Goal: Task Accomplishment & Management: Manage account settings

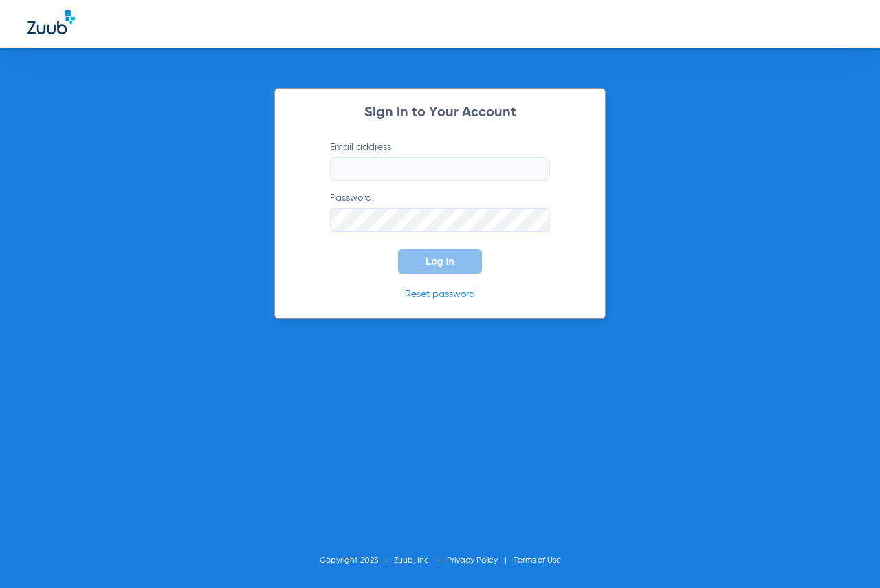
type input "[EMAIL_ADDRESS][DOMAIN_NAME]"
click at [424, 264] on button "Log In" at bounding box center [440, 261] width 84 height 25
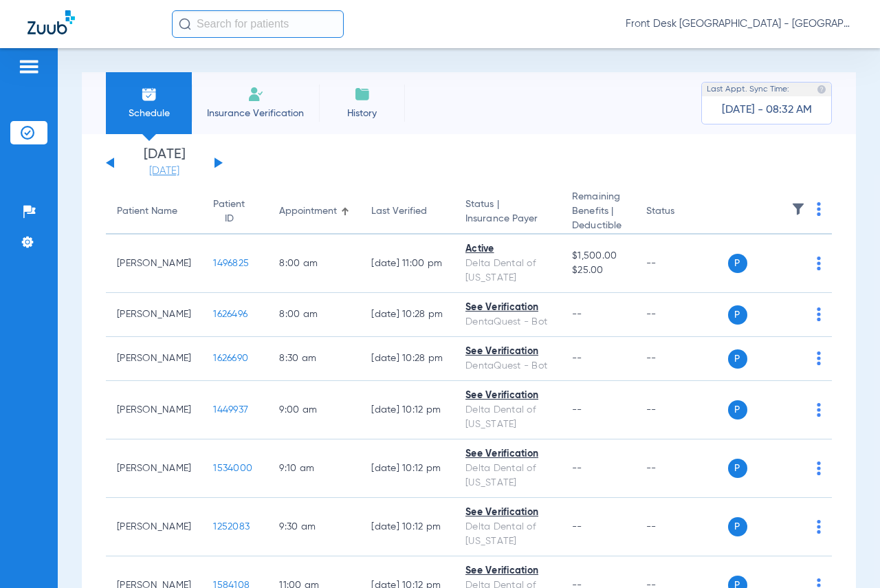
click at [170, 172] on link "[DATE]" at bounding box center [164, 171] width 83 height 14
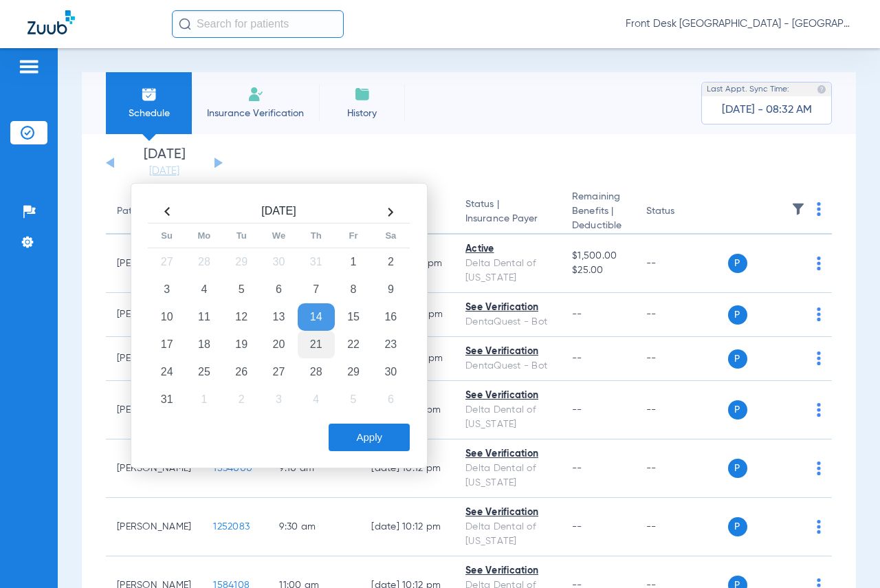
click at [309, 338] on td "21" at bounding box center [316, 345] width 37 height 28
click at [358, 435] on button "Apply" at bounding box center [369, 438] width 81 height 28
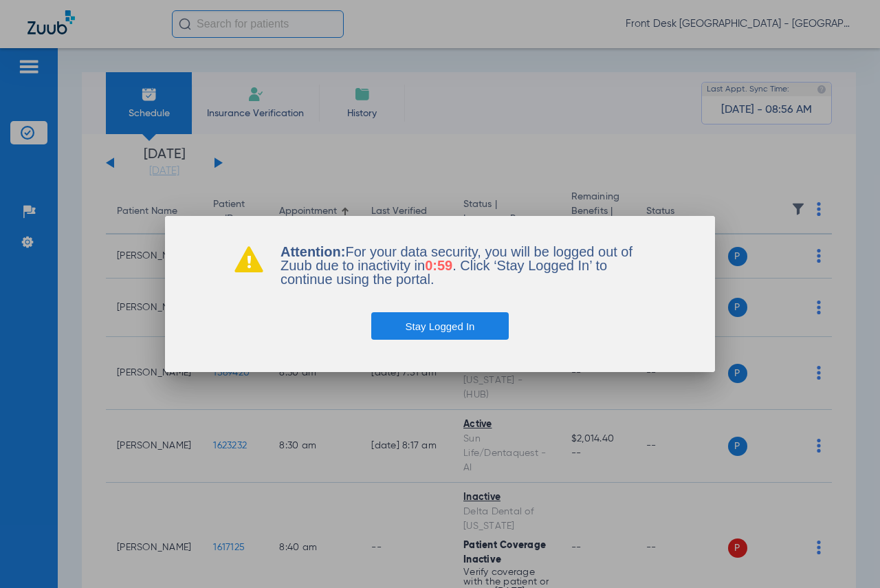
click at [452, 323] on button "Stay Logged In" at bounding box center [440, 326] width 138 height 28
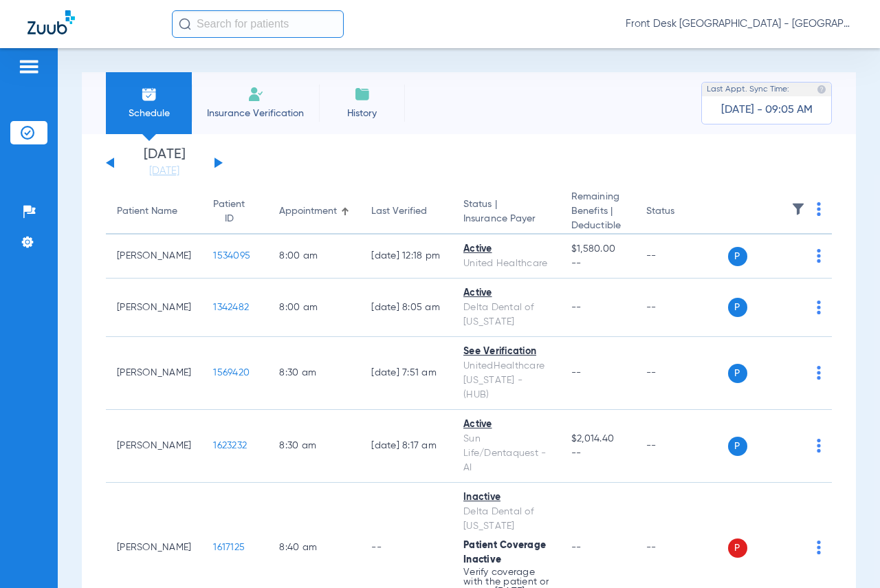
click at [255, 25] on input "text" at bounding box center [258, 24] width 172 height 28
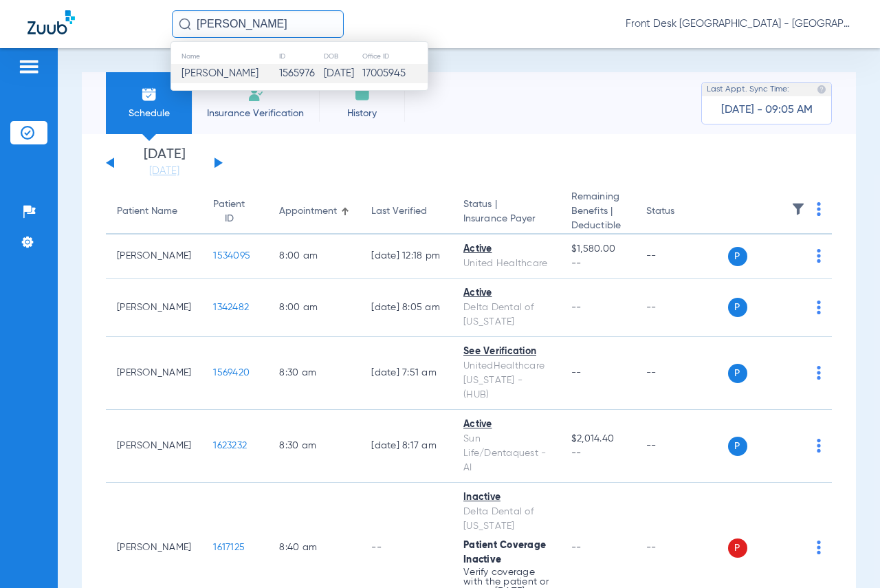
type input "[PERSON_NAME]"
click at [209, 76] on span "[PERSON_NAME]" at bounding box center [220, 73] width 77 height 10
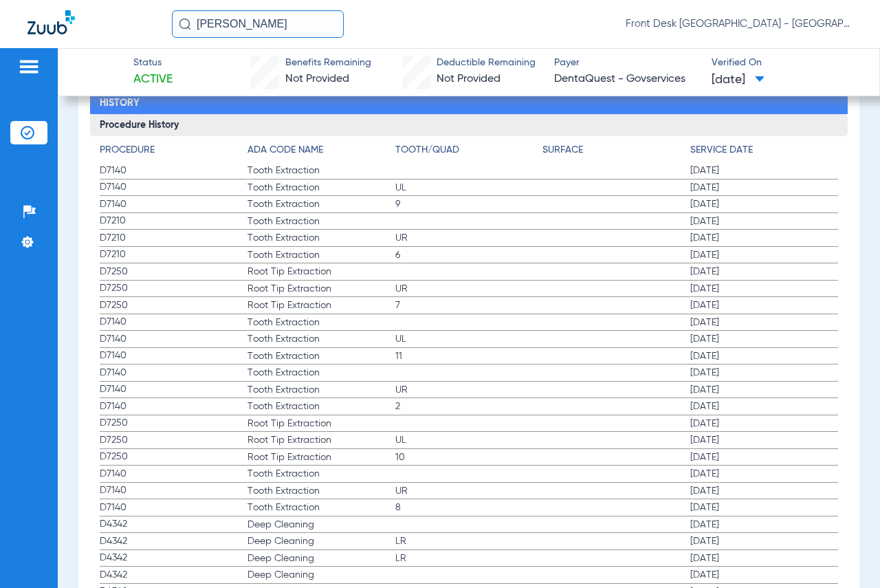
scroll to position [1576, 0]
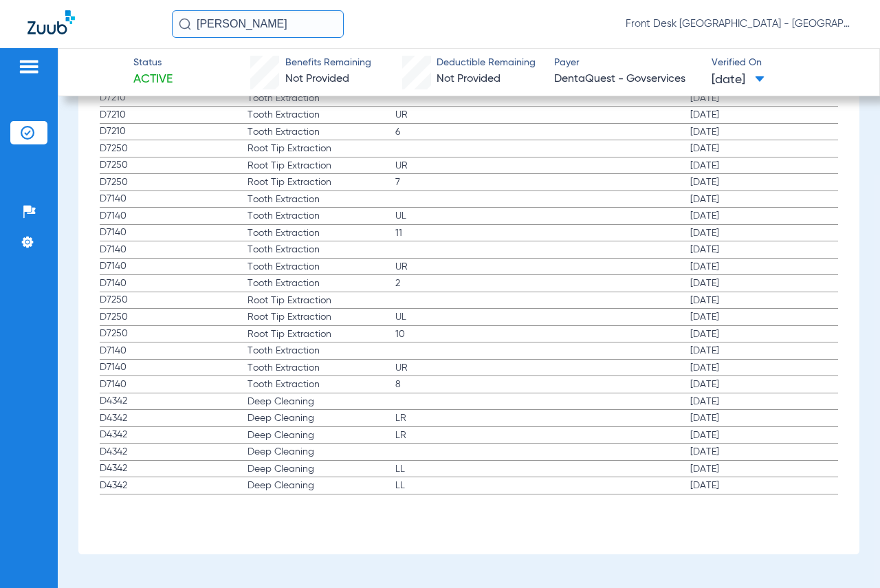
click at [23, 56] on div "Patients Insurance Verification Setup Help Center Settings" at bounding box center [29, 342] width 58 height 588
click at [34, 70] on img at bounding box center [29, 66] width 22 height 17
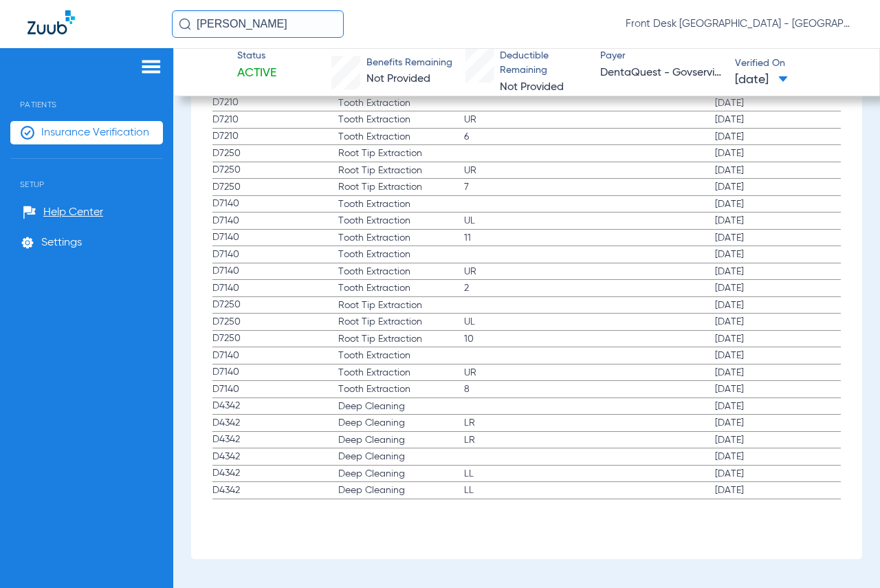
scroll to position [1602, 0]
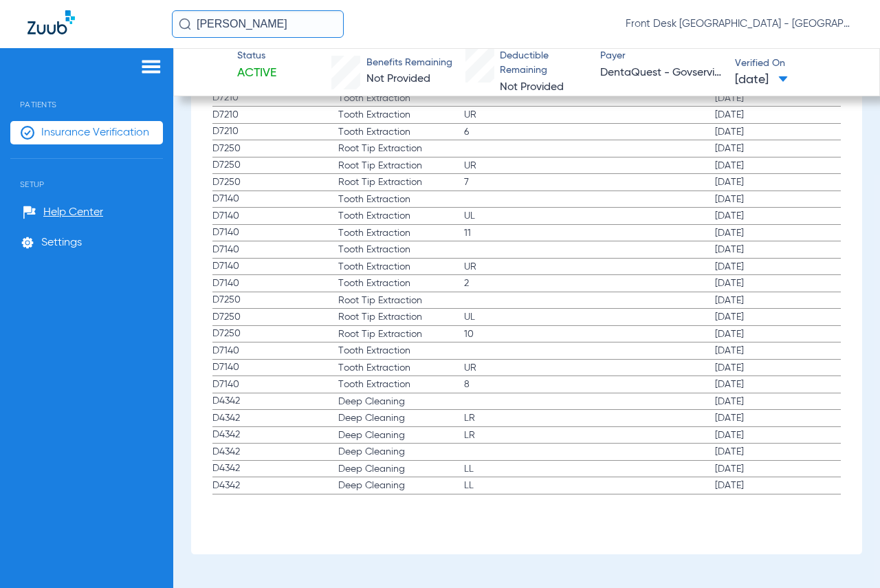
click at [108, 127] on span "Insurance Verification" at bounding box center [95, 133] width 108 height 14
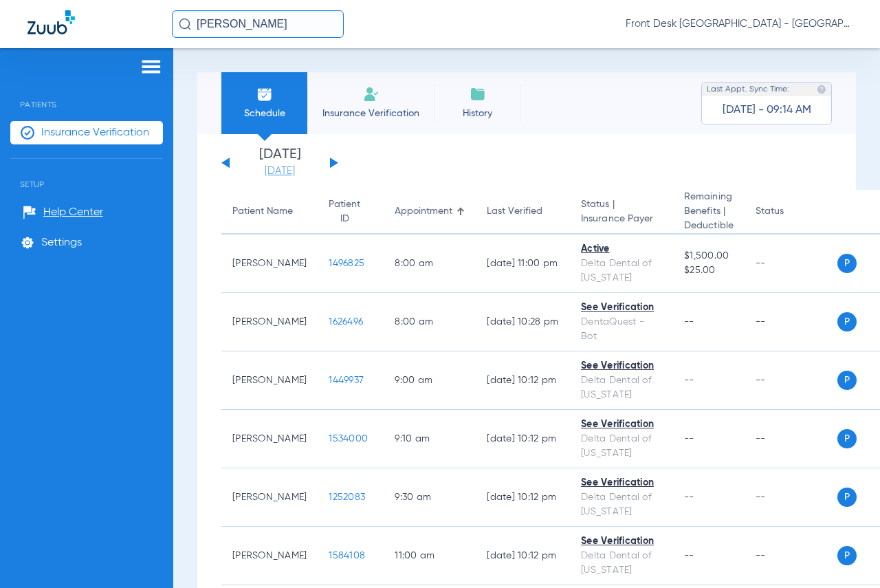
click at [274, 169] on link "[DATE]" at bounding box center [280, 171] width 83 height 14
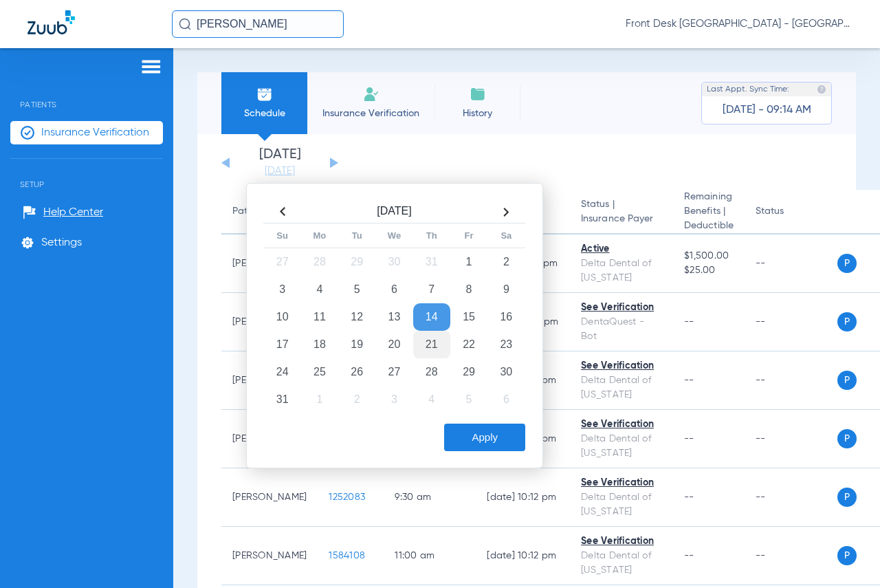
click at [429, 345] on td "21" at bounding box center [431, 345] width 37 height 28
click at [457, 437] on button "Apply" at bounding box center [484, 438] width 81 height 28
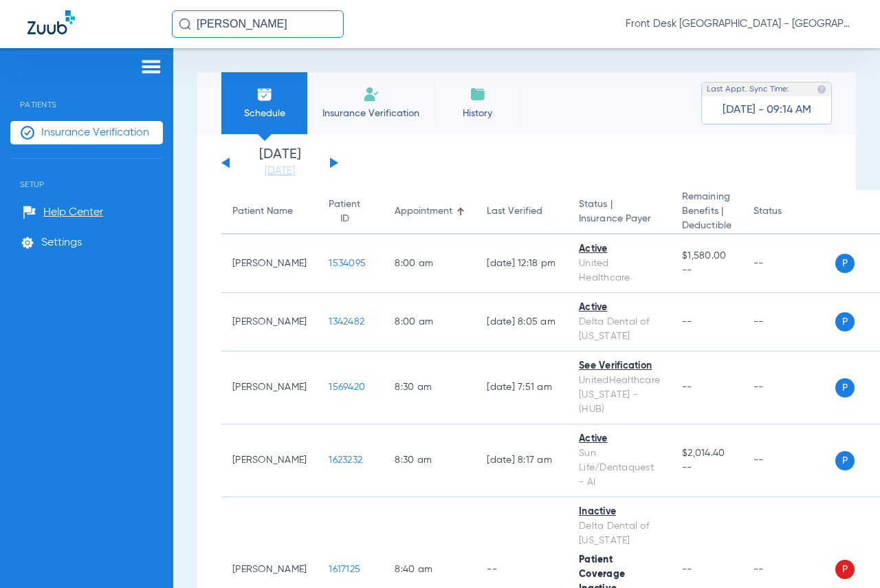
click at [153, 65] on img at bounding box center [151, 66] width 22 height 17
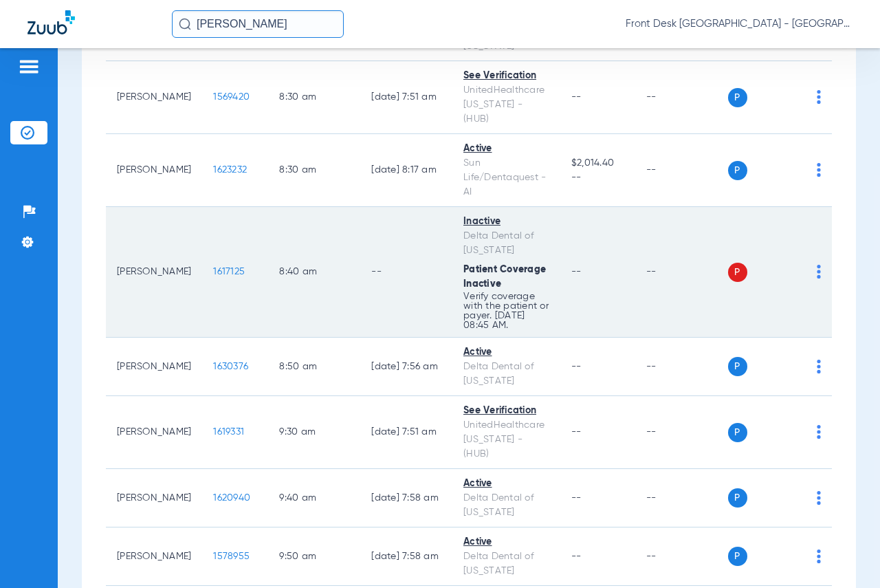
scroll to position [344, 0]
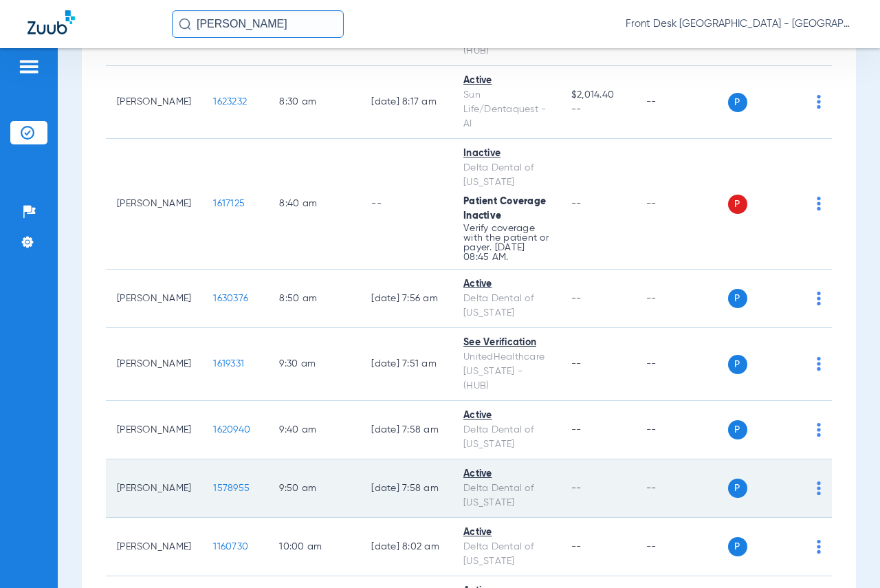
click at [213, 492] on span "1578955" at bounding box center [231, 488] width 36 height 10
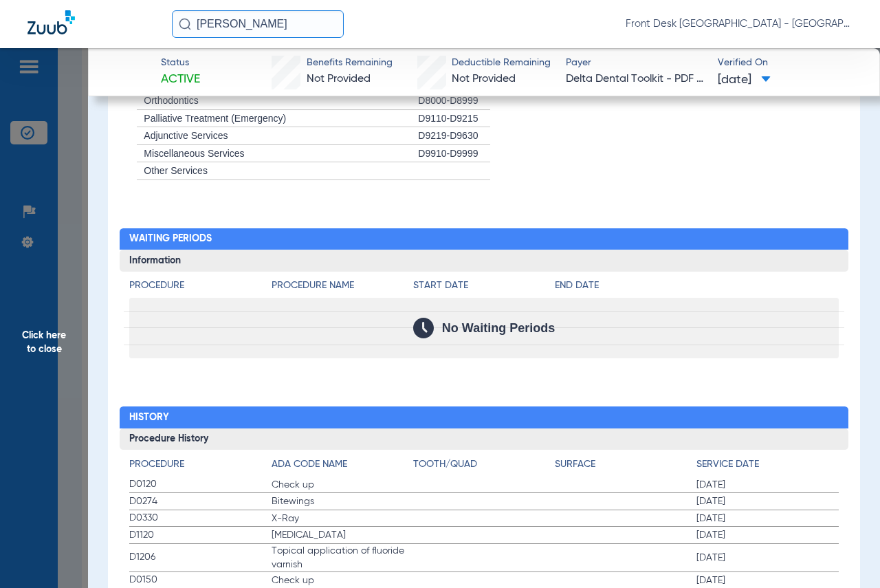
scroll to position [1238, 0]
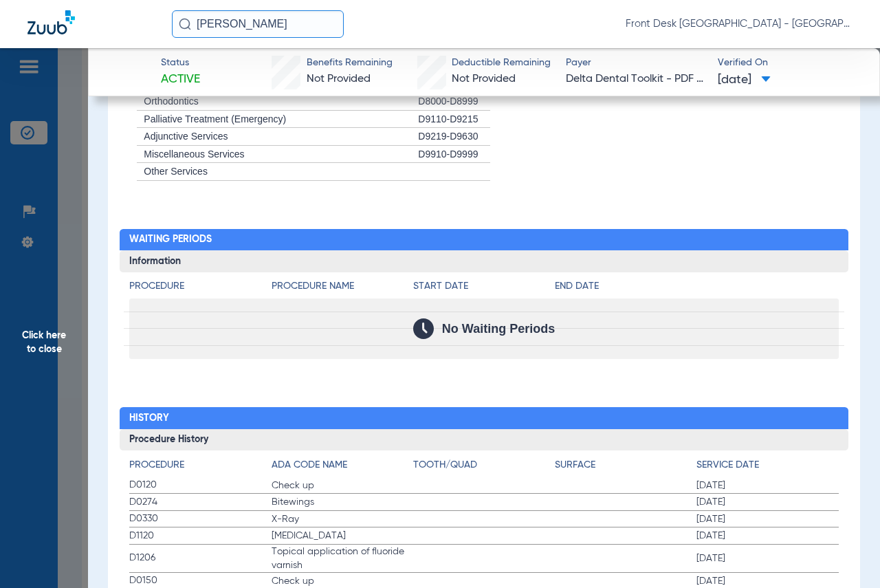
click at [31, 344] on span "Click here to close" at bounding box center [44, 342] width 88 height 588
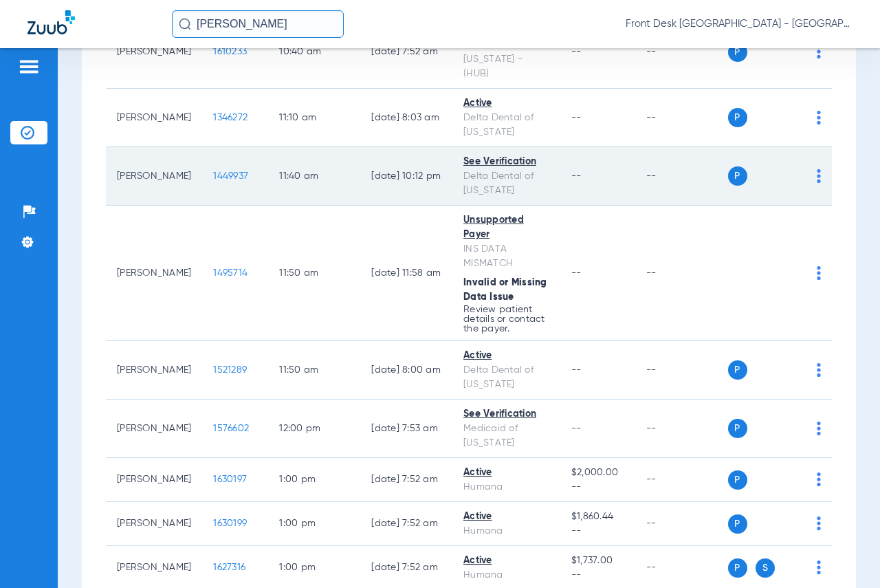
scroll to position [1032, 0]
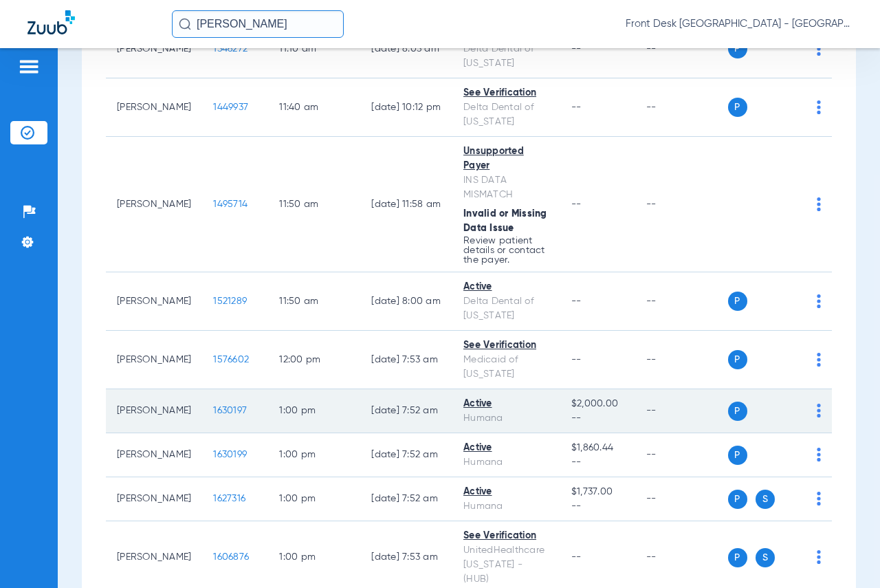
click at [220, 415] on span "1630197" at bounding box center [230, 411] width 34 height 10
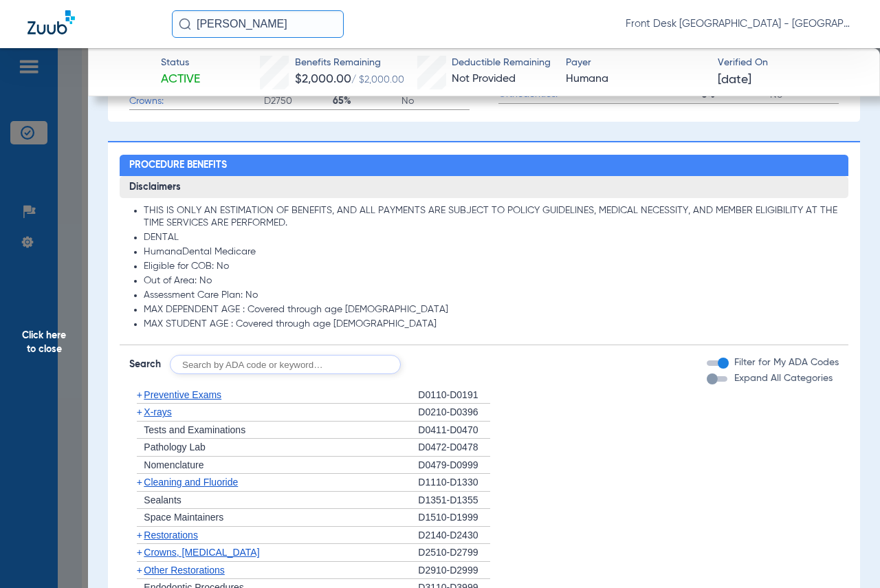
scroll to position [624, 0]
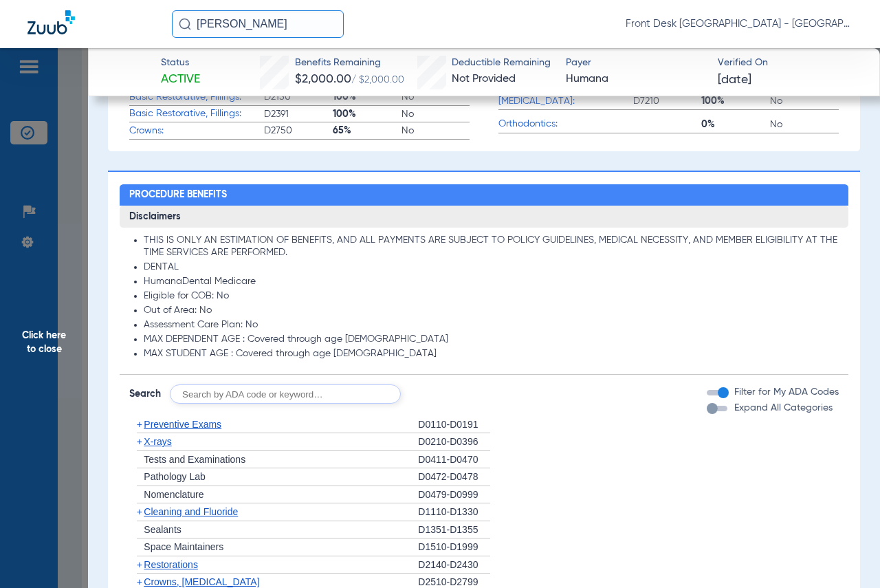
drag, startPoint x: 32, startPoint y: 329, endPoint x: 72, endPoint y: 312, distance: 43.7
click at [32, 329] on span "Click here to close" at bounding box center [44, 342] width 88 height 588
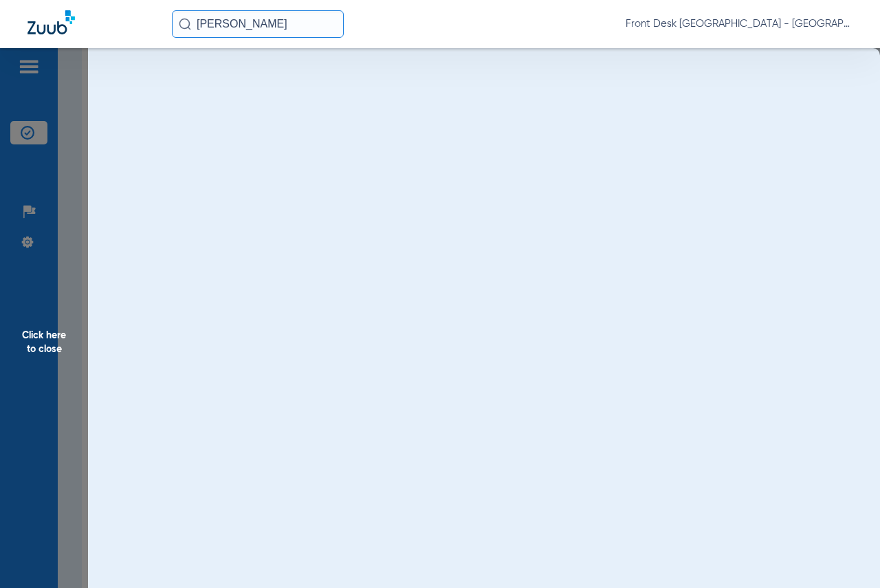
scroll to position [0, 0]
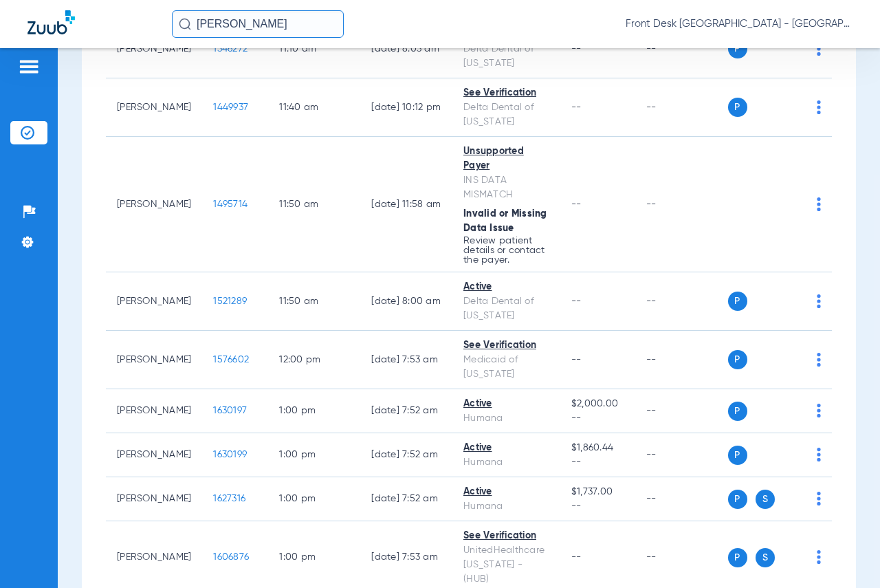
click at [862, 146] on div "Schedule Insurance Verification History Last Appt. Sync Time: [DATE] - 09:31 AM…" at bounding box center [469, 318] width 823 height 540
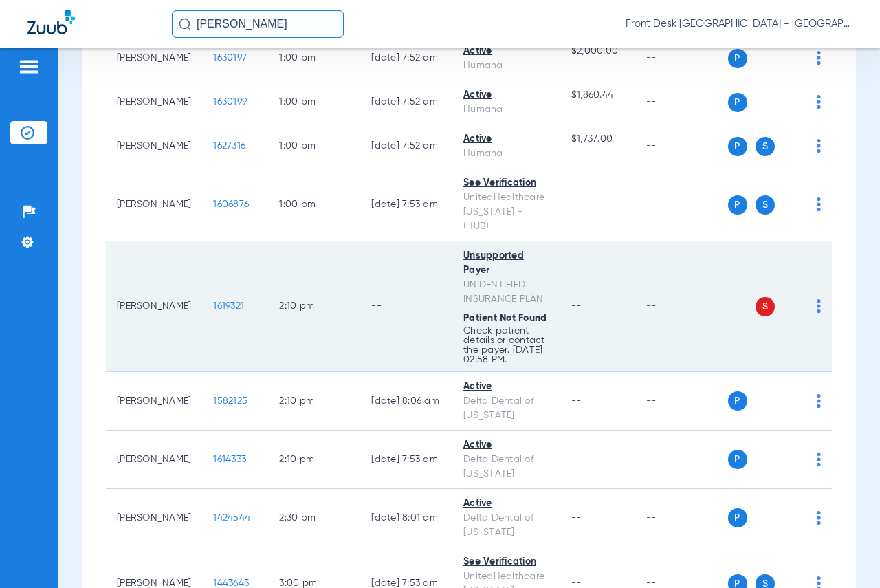
scroll to position [1444, 0]
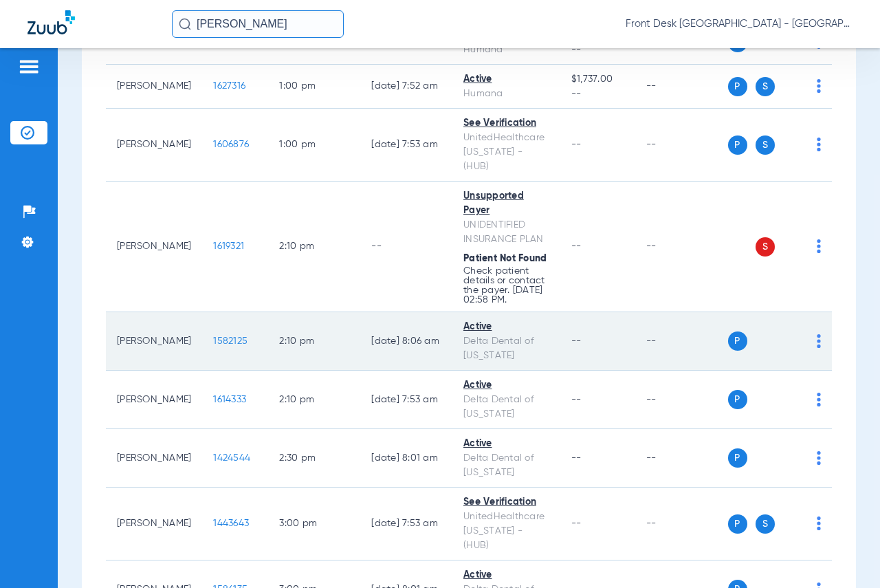
click at [213, 346] on span "1582125" at bounding box center [230, 341] width 34 height 10
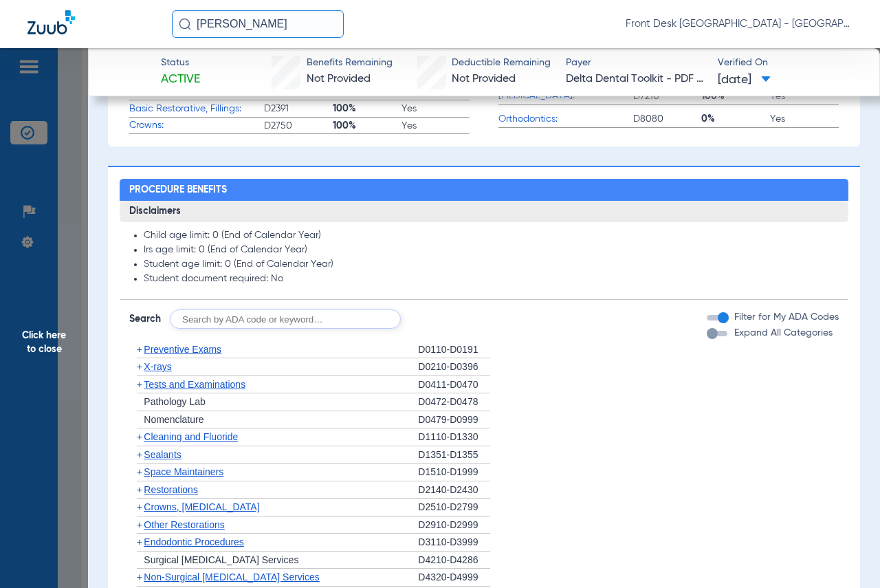
scroll to position [587, 0]
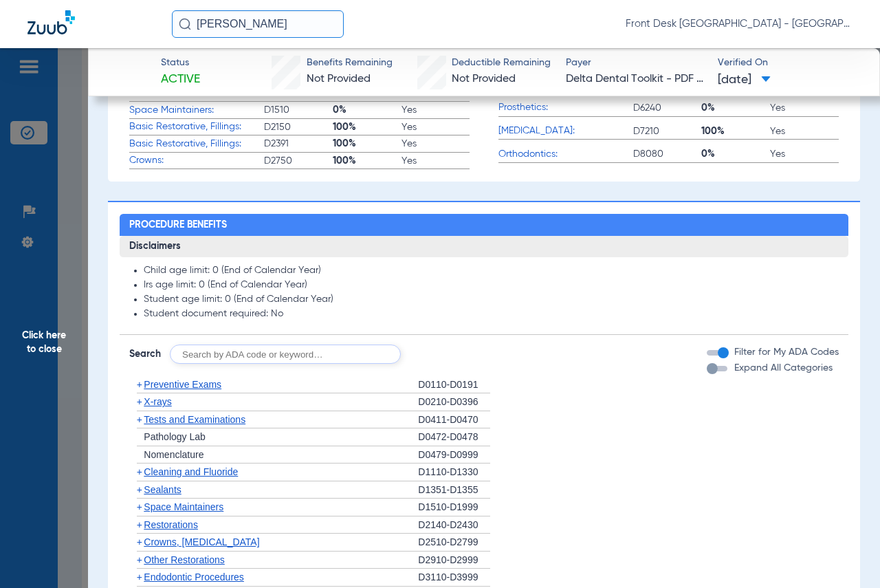
click at [50, 340] on span "Click here to close" at bounding box center [44, 342] width 88 height 588
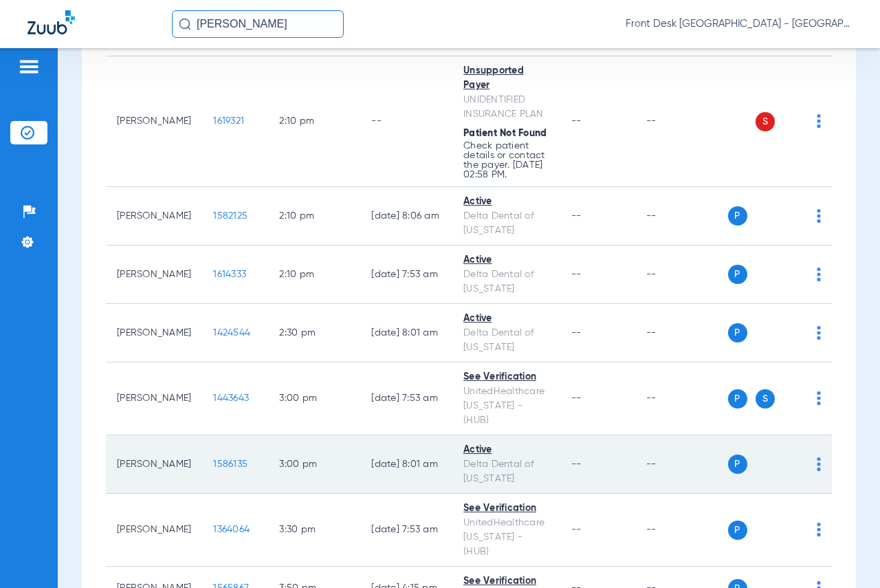
scroll to position [1582, 0]
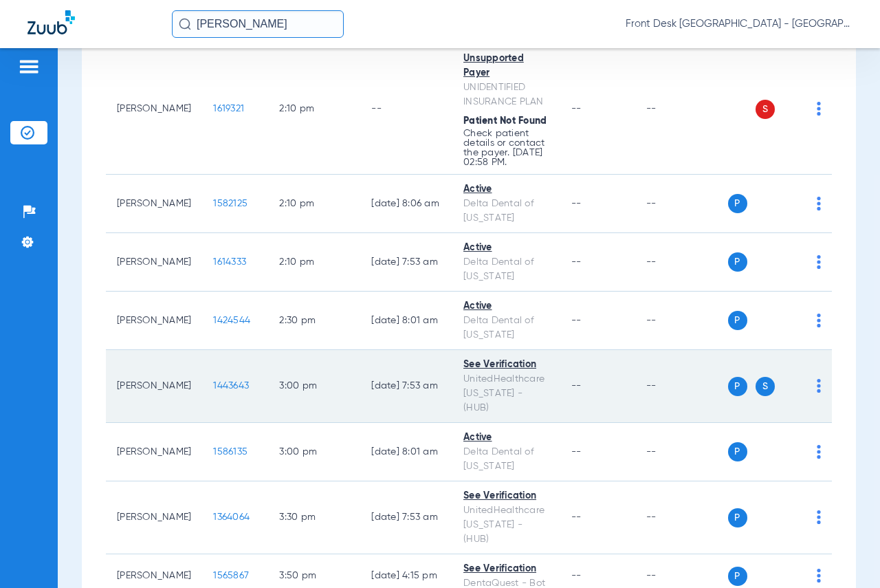
click at [214, 391] on span "1443643" at bounding box center [231, 386] width 36 height 10
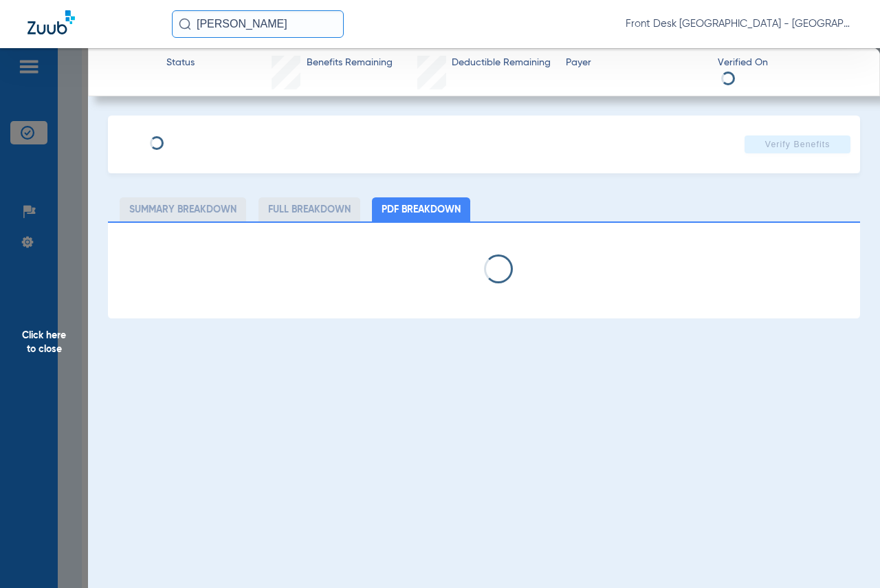
select select "page-width"
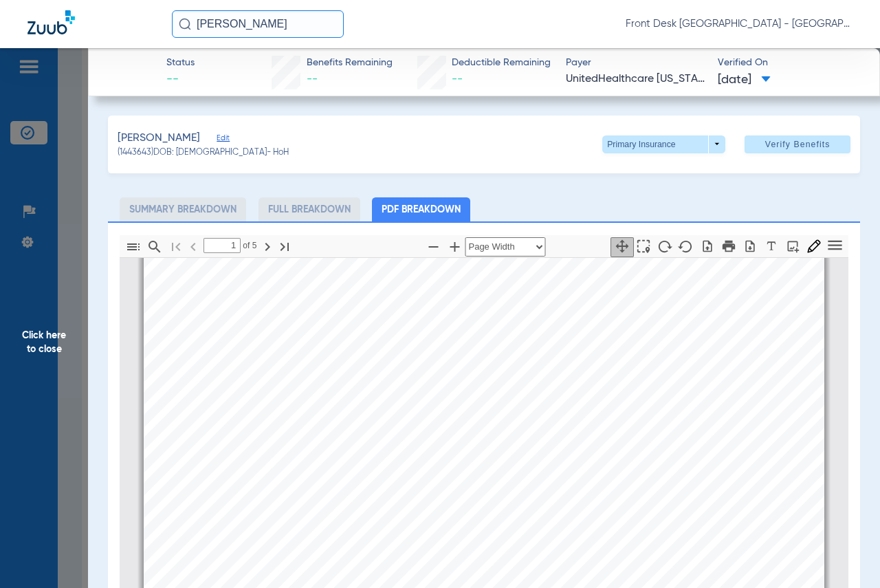
scroll to position [282, 0]
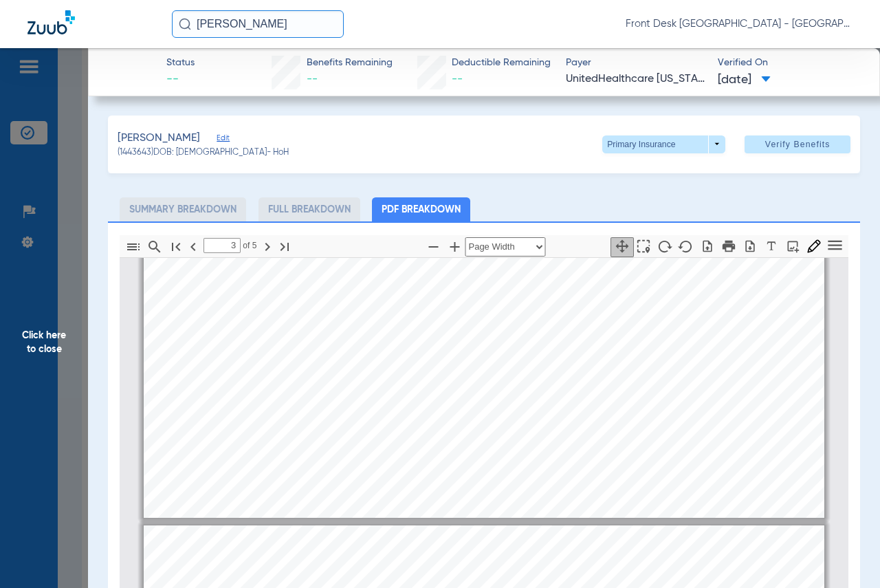
type input "4"
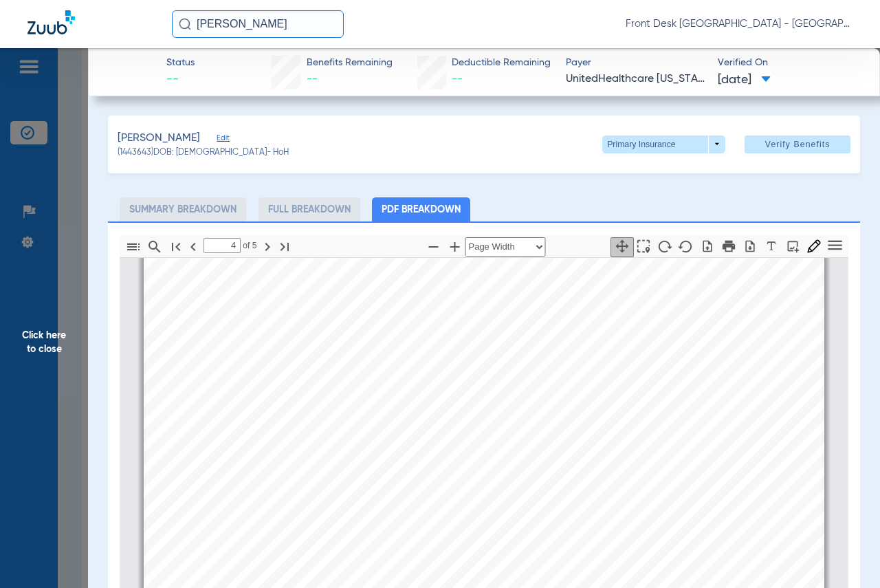
scroll to position [2964, 0]
click at [41, 338] on span "Click here to close" at bounding box center [44, 342] width 88 height 588
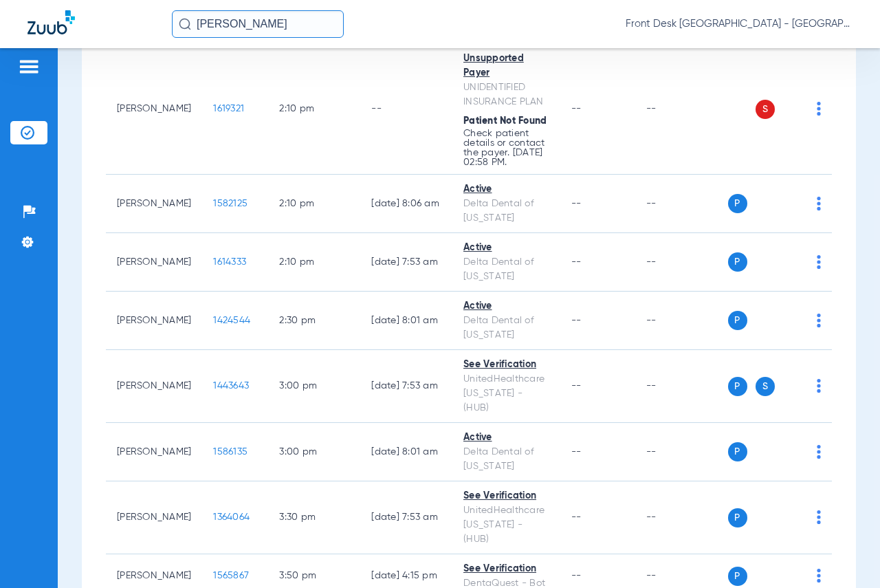
click at [853, 89] on div "Schedule Insurance Verification History Last Appt. Sync Time: [DATE] - 09:41 AM…" at bounding box center [469, 318] width 823 height 540
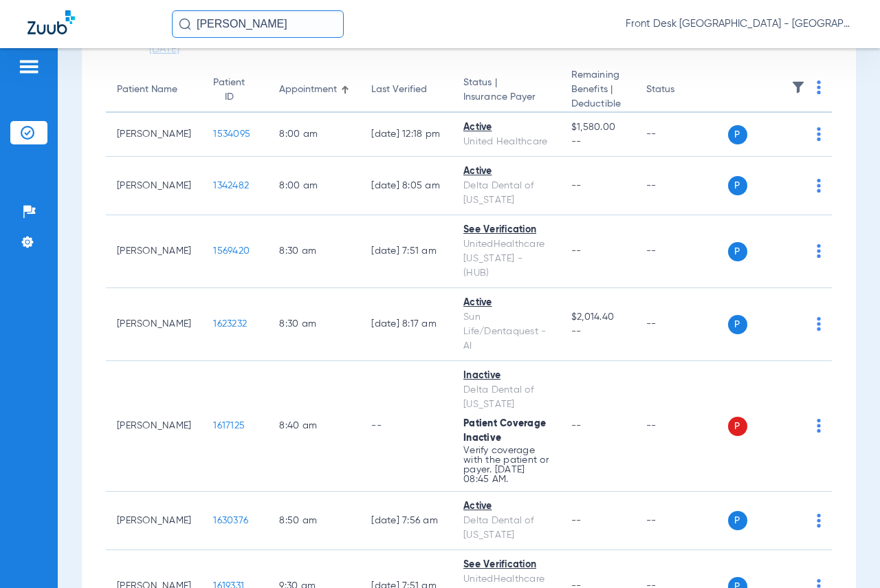
scroll to position [0, 0]
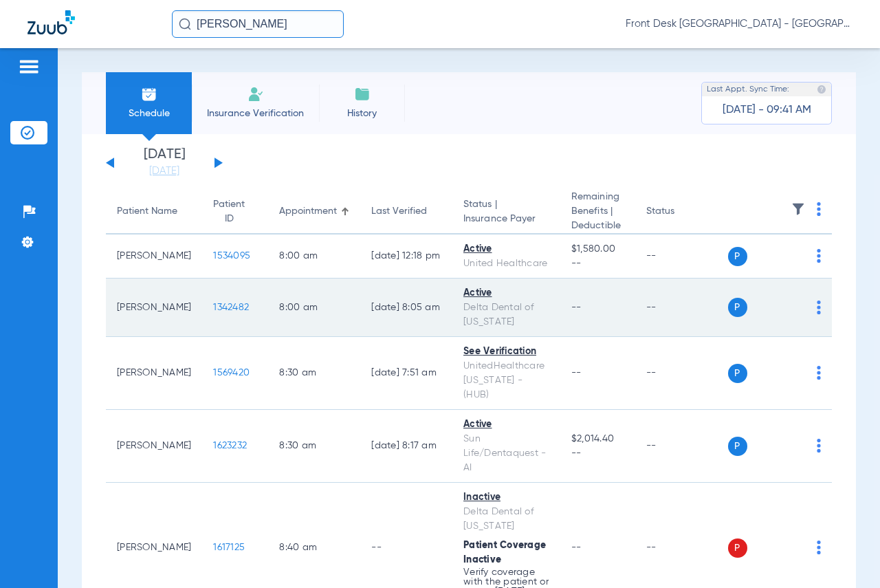
click at [218, 312] on span "1342482" at bounding box center [231, 308] width 36 height 10
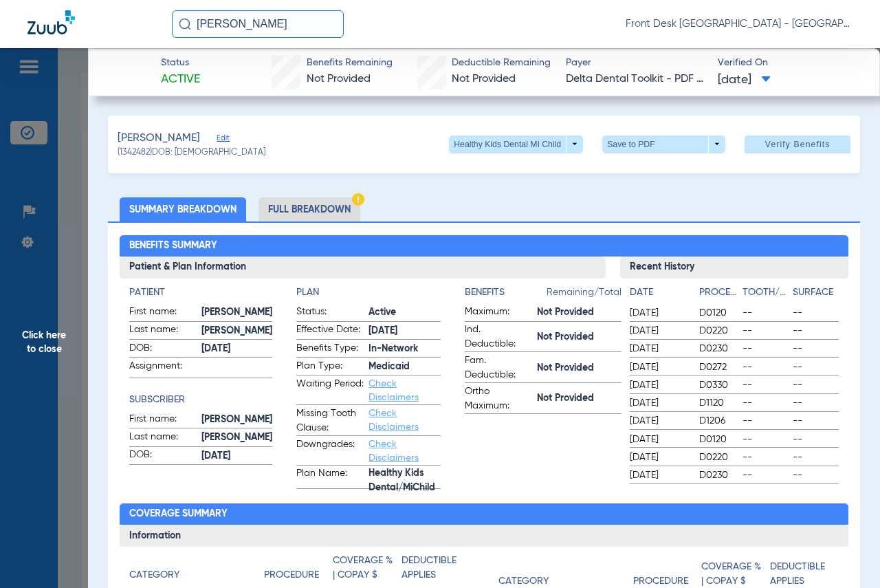
click at [43, 344] on span "Click here to close" at bounding box center [44, 342] width 88 height 588
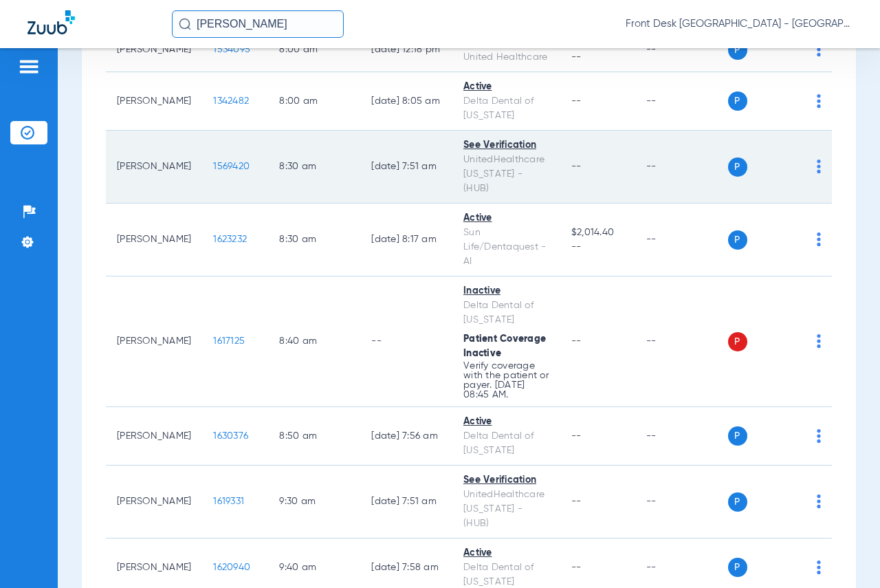
scroll to position [275, 0]
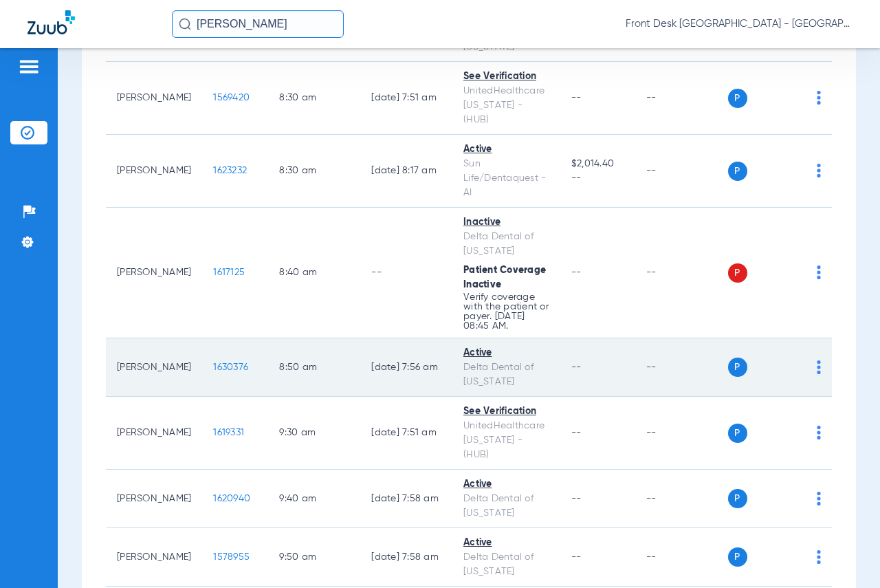
click at [213, 372] on span "1630376" at bounding box center [230, 367] width 35 height 10
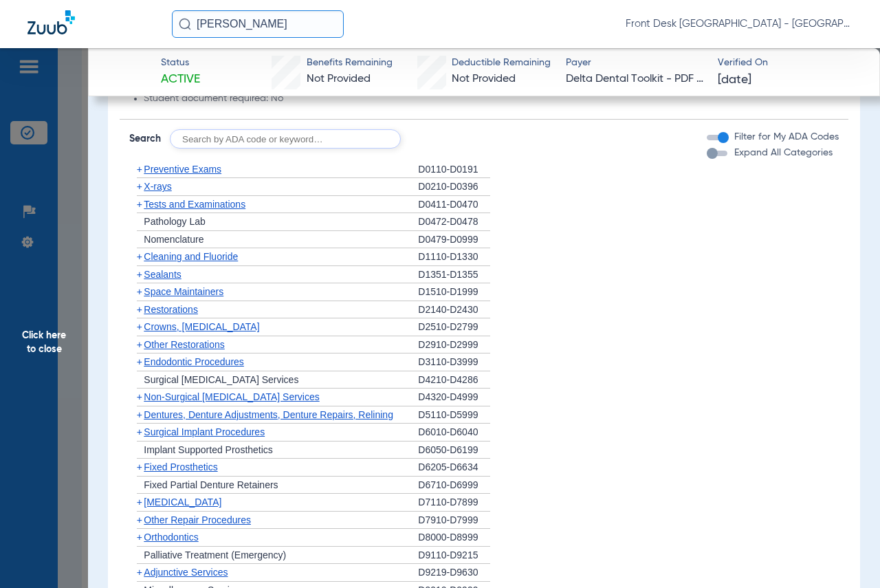
scroll to position [616, 0]
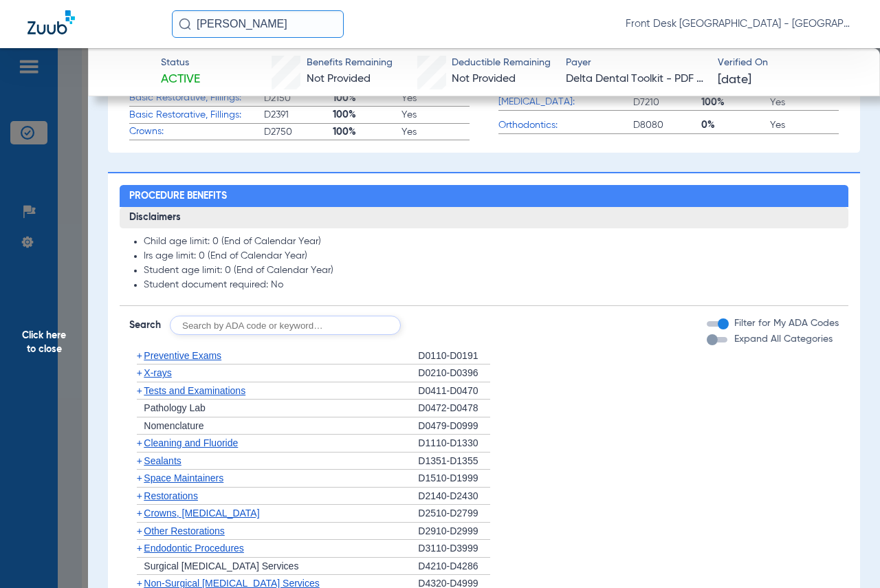
click at [868, 161] on app-member-insurance-verification-view "Status Active Benefits Remaining Not Provided Deductible Remaining Not Provided…" at bounding box center [484, 343] width 792 height 1821
click at [717, 289] on li "Student document required: No" at bounding box center [491, 285] width 695 height 12
click at [44, 338] on span "Click here to close" at bounding box center [44, 342] width 88 height 588
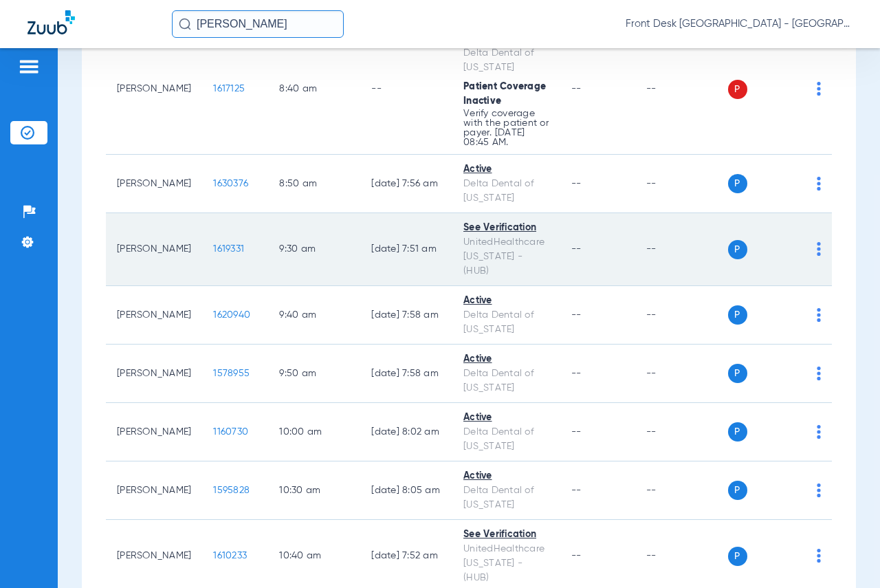
scroll to position [481, 0]
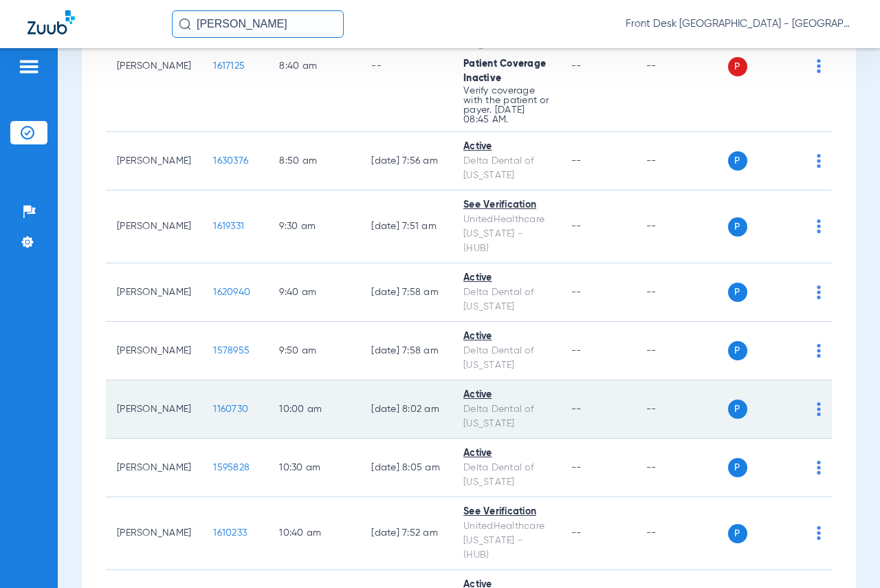
click at [220, 413] on span "1160730" at bounding box center [230, 409] width 35 height 10
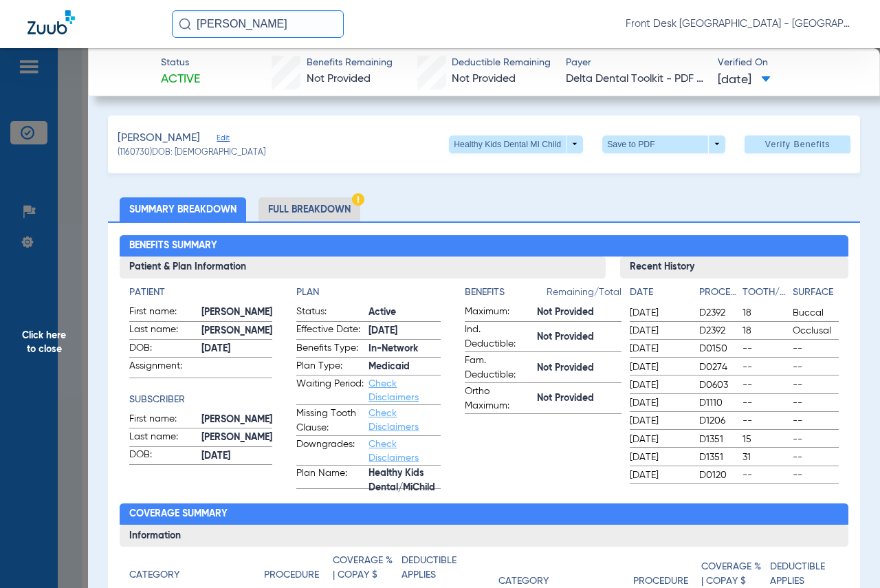
click at [43, 333] on span "Click here to close" at bounding box center [44, 342] width 88 height 588
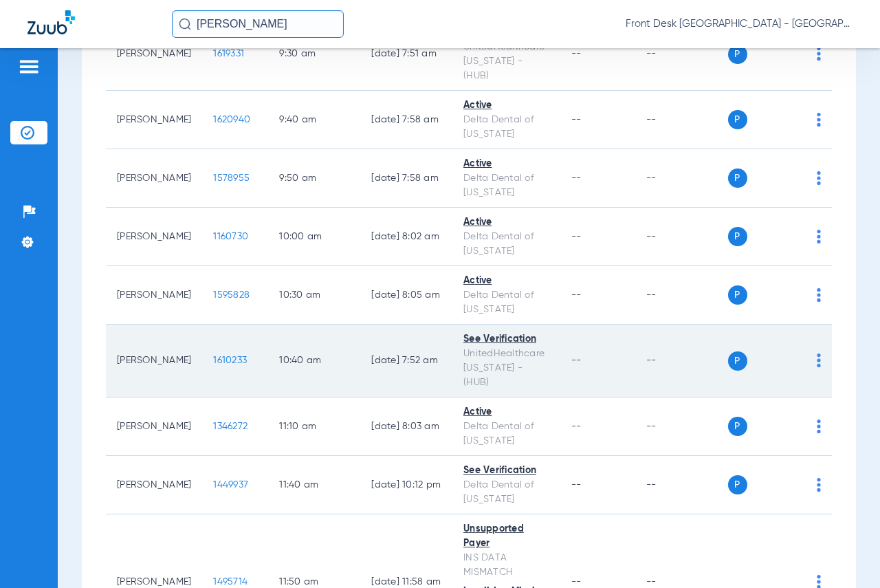
scroll to position [688, 0]
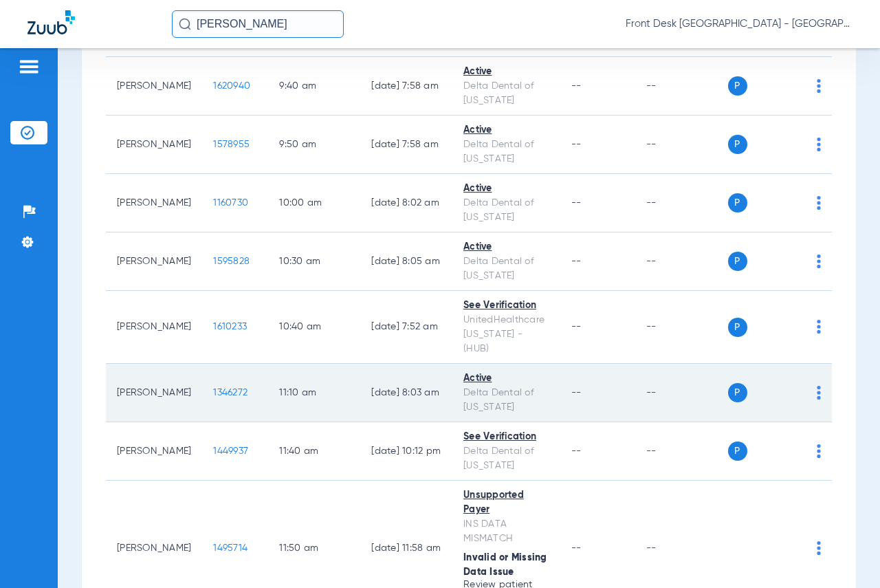
click at [219, 390] on span "1346272" at bounding box center [230, 393] width 34 height 10
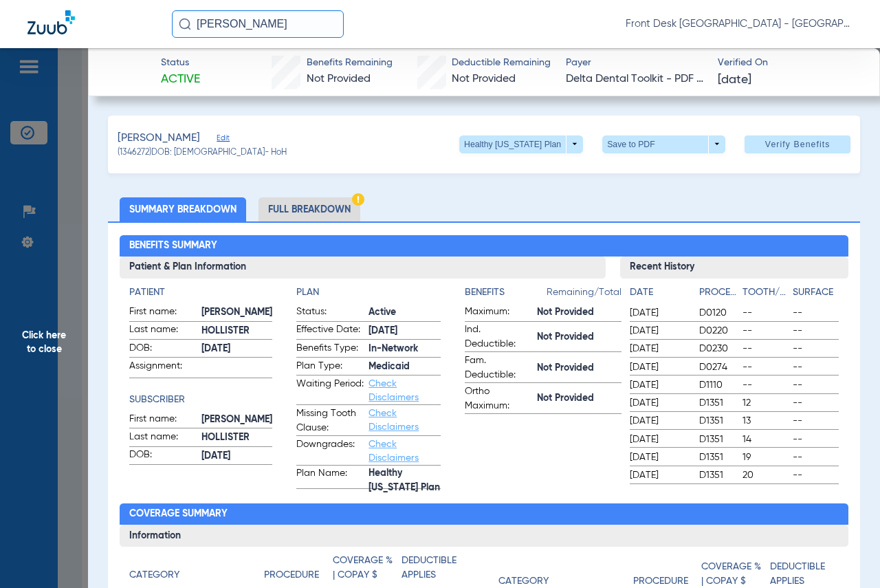
click at [46, 332] on span "Click here to close" at bounding box center [44, 342] width 88 height 588
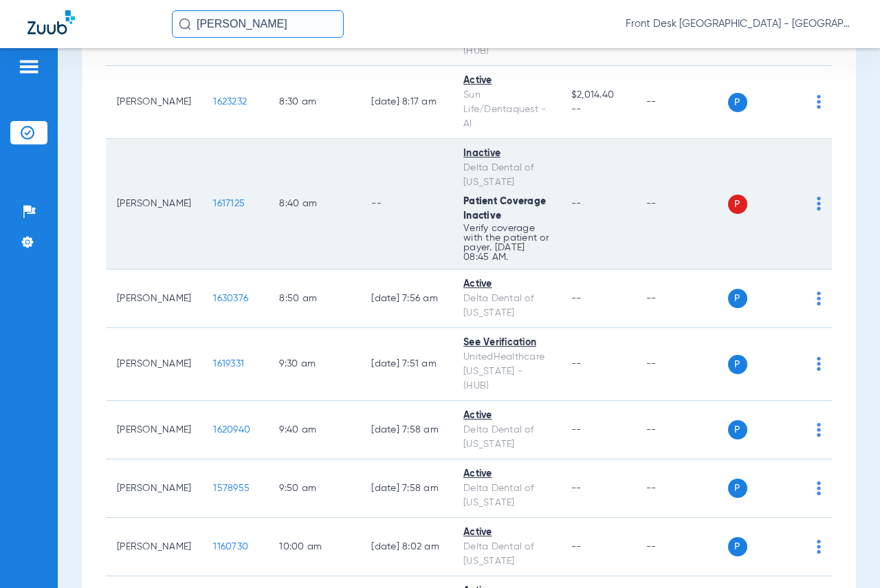
scroll to position [0, 0]
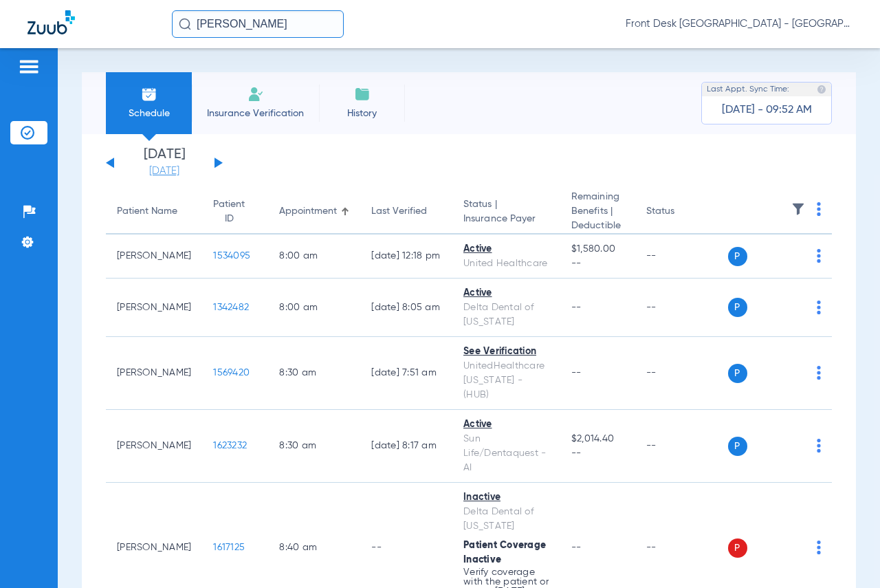
click at [156, 173] on link "[DATE]" at bounding box center [164, 171] width 83 height 14
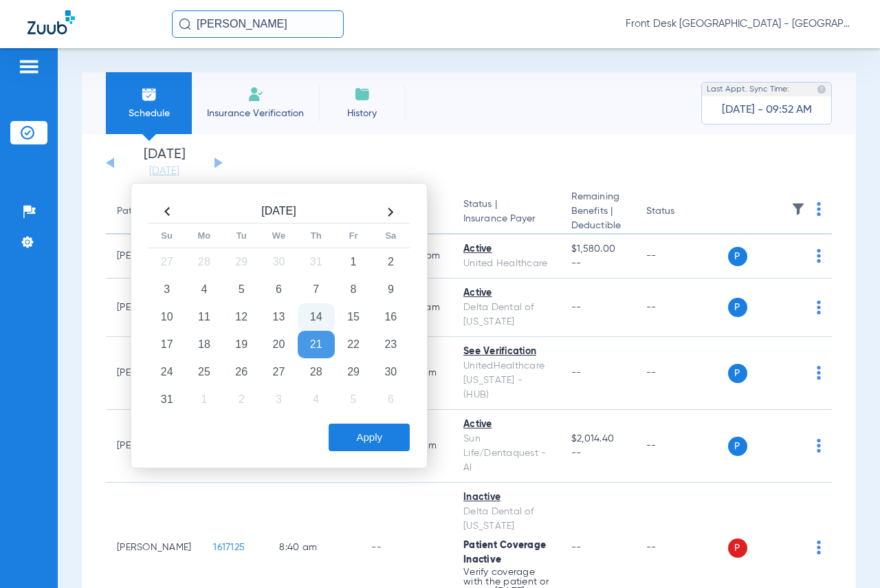
click at [312, 314] on td "14" at bounding box center [316, 317] width 37 height 28
click at [365, 428] on button "Apply" at bounding box center [369, 438] width 81 height 28
